Goal: Task Accomplishment & Management: Use online tool/utility

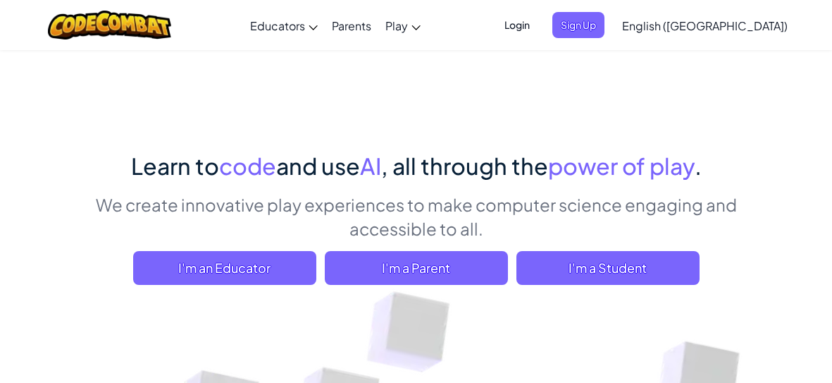
scroll to position [21, 0]
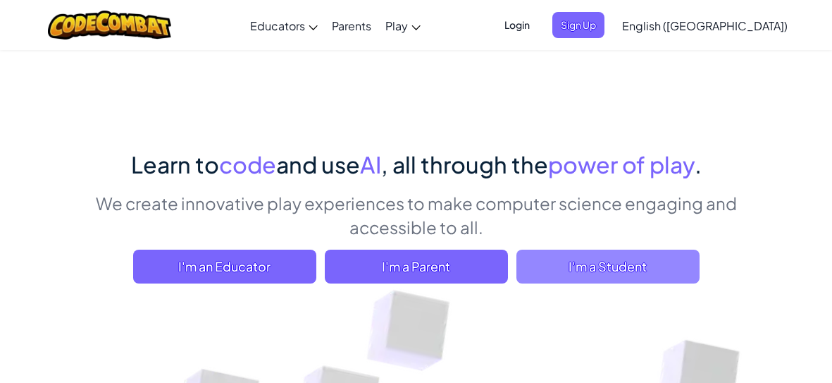
click at [615, 279] on span "I'm a Student" at bounding box center [608, 266] width 183 height 34
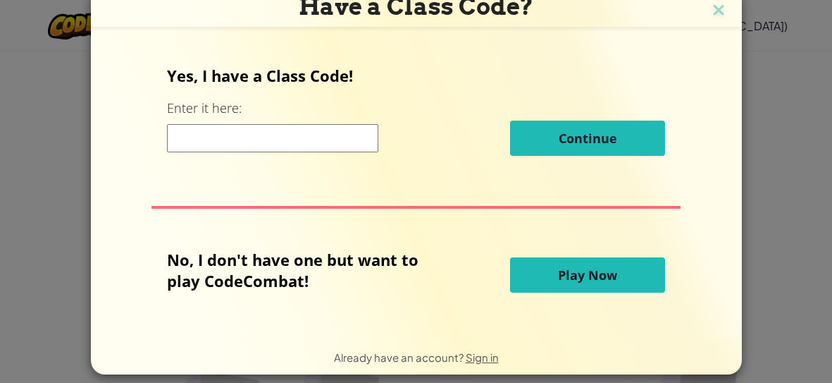
scroll to position [11, 0]
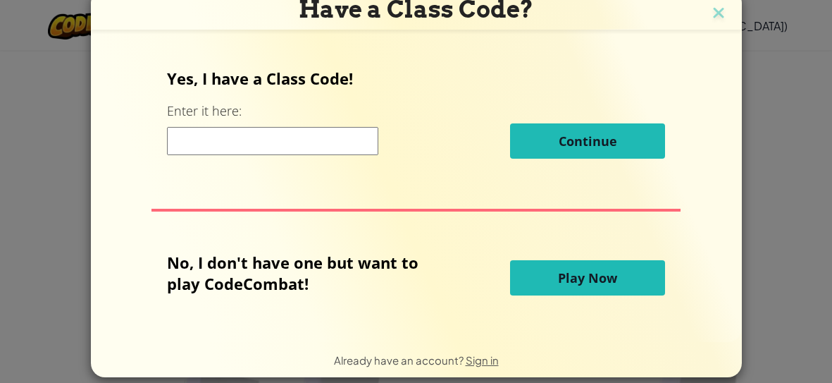
click at [600, 284] on span "Play Now" at bounding box center [587, 277] width 59 height 17
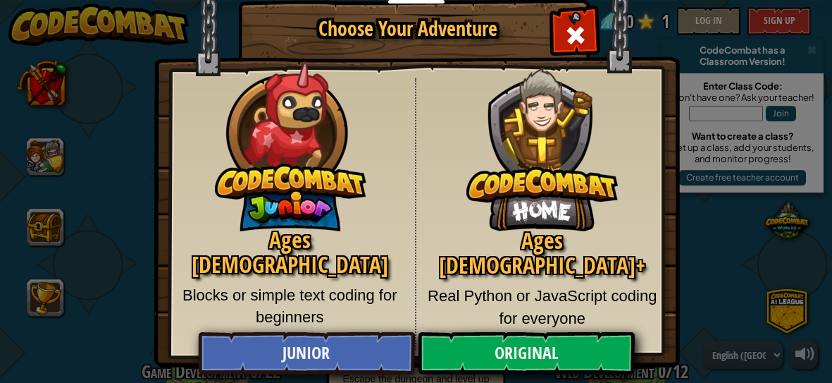
click at [573, 46] on img at bounding box center [543, 138] width 152 height 185
click at [568, 41] on span "Close modal" at bounding box center [576, 35] width 23 height 23
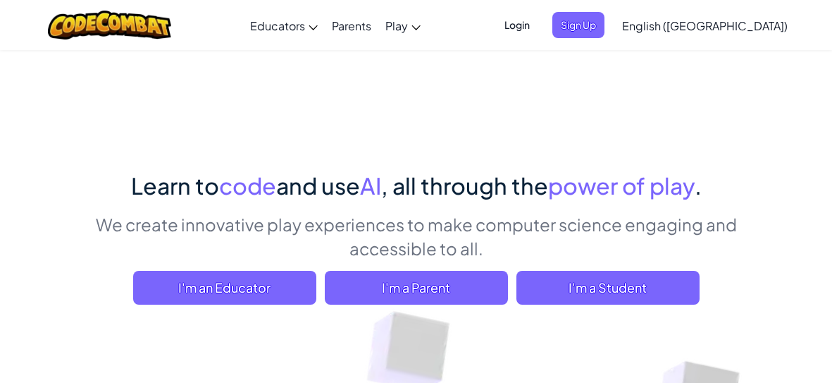
click at [538, 34] on span "Login" at bounding box center [517, 25] width 42 height 26
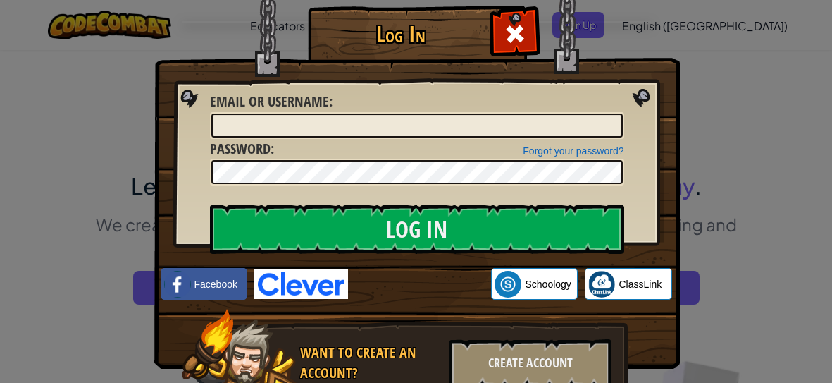
click at [400, 110] on div "Email or Username :" at bounding box center [417, 115] width 414 height 47
click at [458, 132] on input "Email or Username :" at bounding box center [417, 125] width 412 height 24
